Goal: Task Accomplishment & Management: Manage account settings

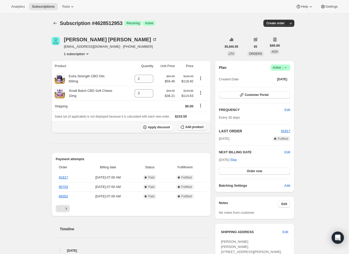
click at [195, 129] on span "Add product" at bounding box center [194, 127] width 18 height 4
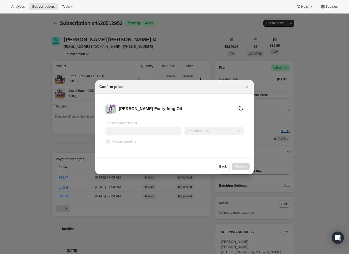
click at [125, 141] on span "Add as one-time" at bounding box center [124, 142] width 24 height 4
click at [110, 141] on input "Add as one-time" at bounding box center [108, 142] width 4 height 4
checkbox input "true"
click at [208, 130] on select "Percent off (%) Amount off ($)" at bounding box center [215, 131] width 56 height 8
click at [187, 127] on select "Percent off (%) Amount off ($)" at bounding box center [215, 131] width 56 height 8
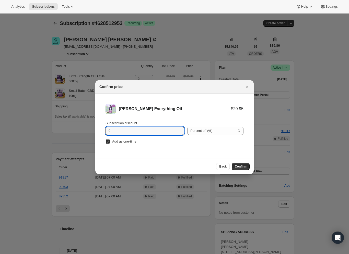
type input "100"
click at [238, 164] on button "Confirm" at bounding box center [241, 166] width 18 height 7
